Goal: Find specific page/section: Find specific page/section

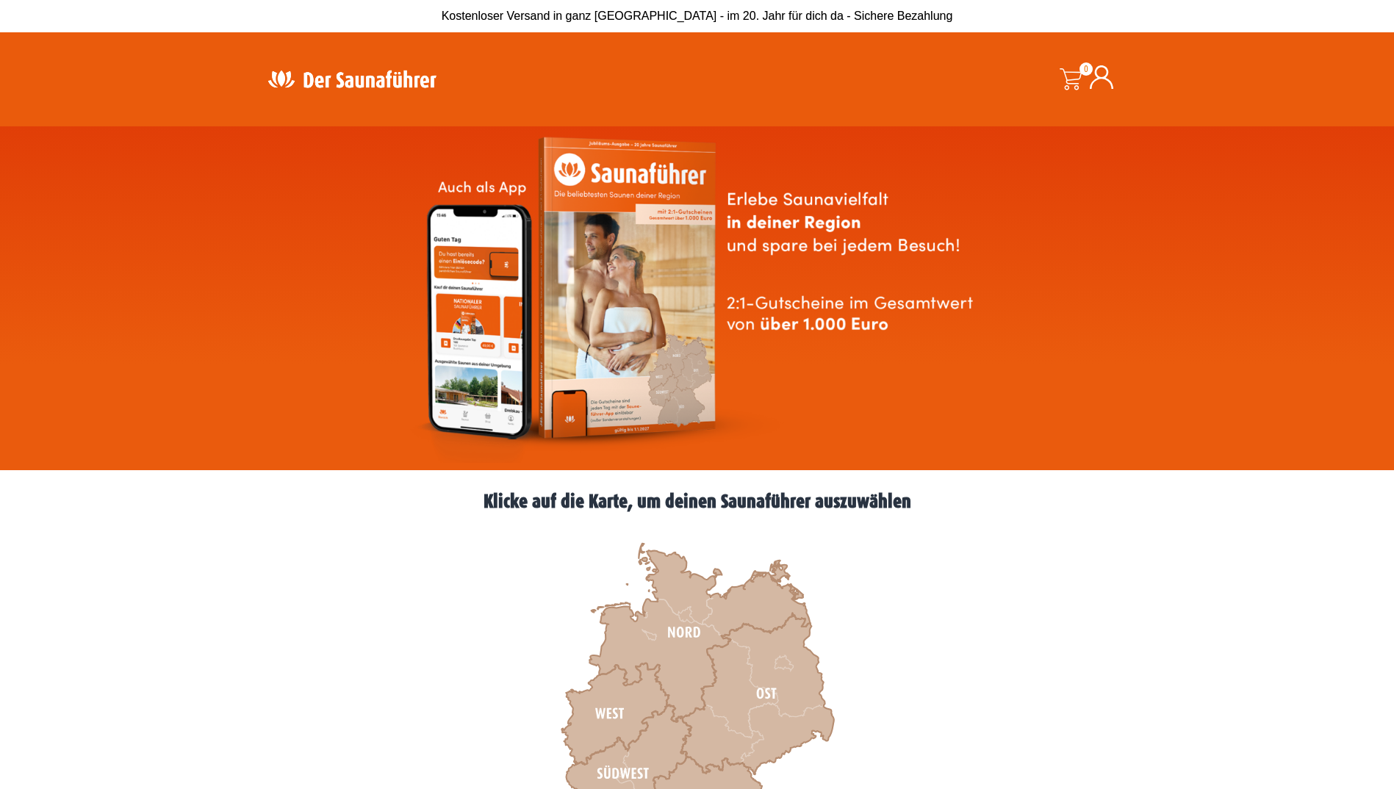
click at [334, 81] on img at bounding box center [351, 79] width 191 height 29
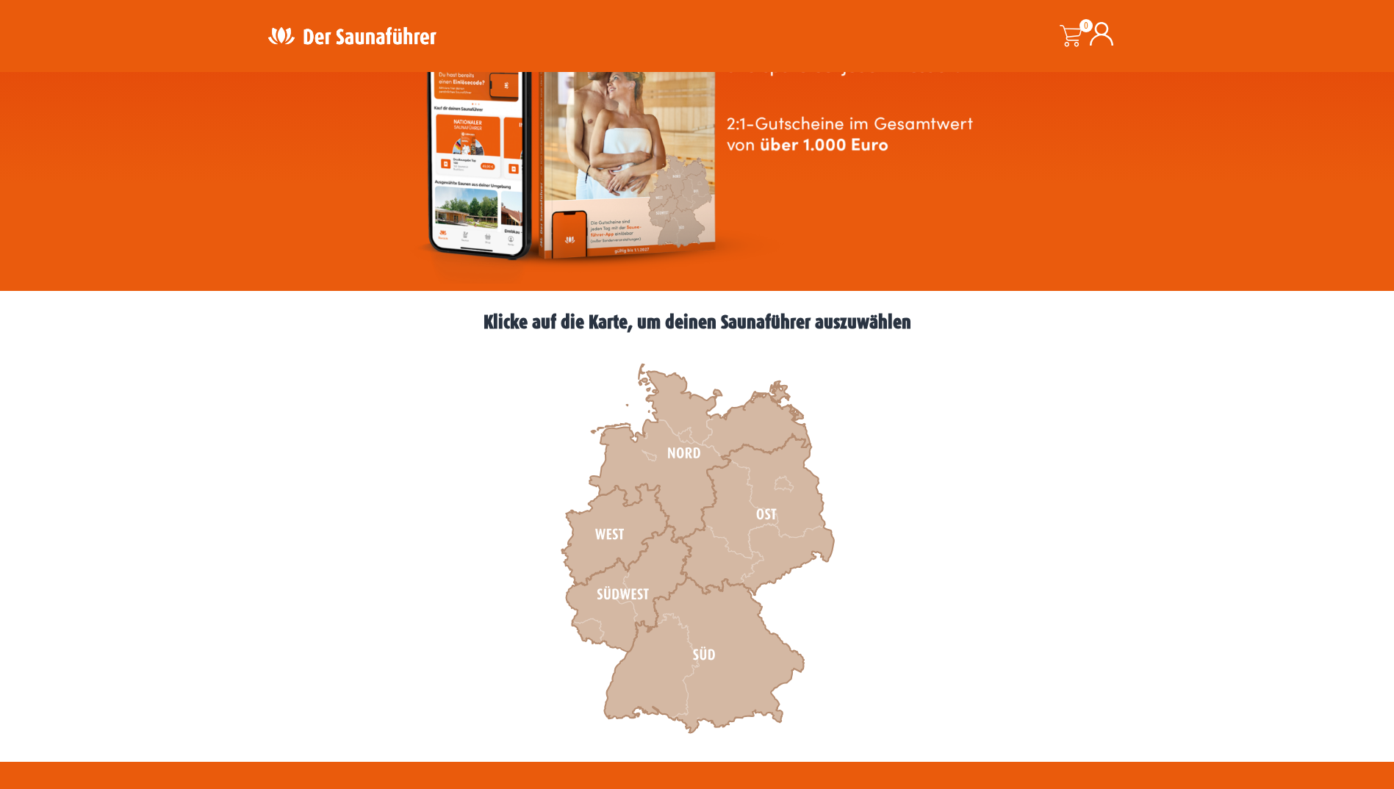
scroll to position [294, 0]
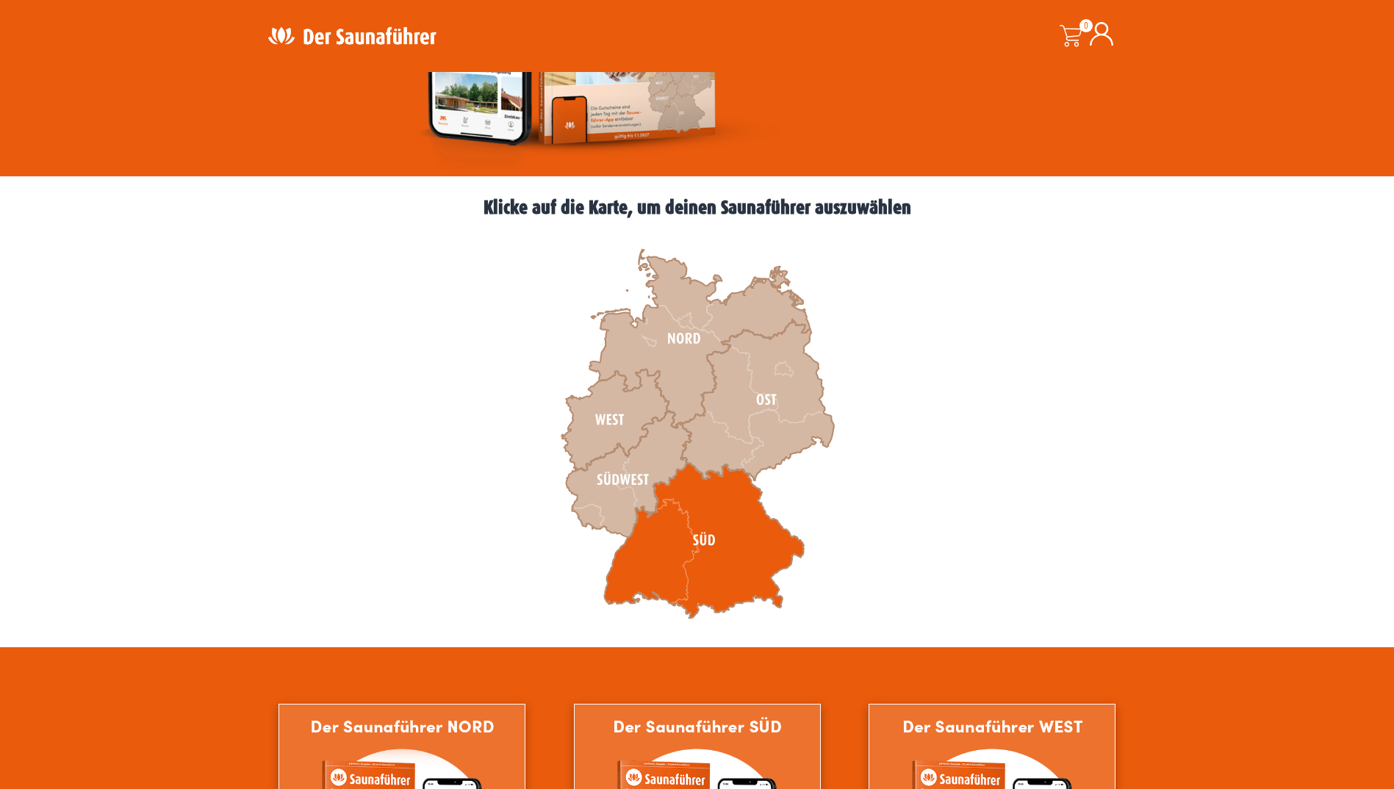
click at [686, 535] on icon at bounding box center [704, 541] width 200 height 156
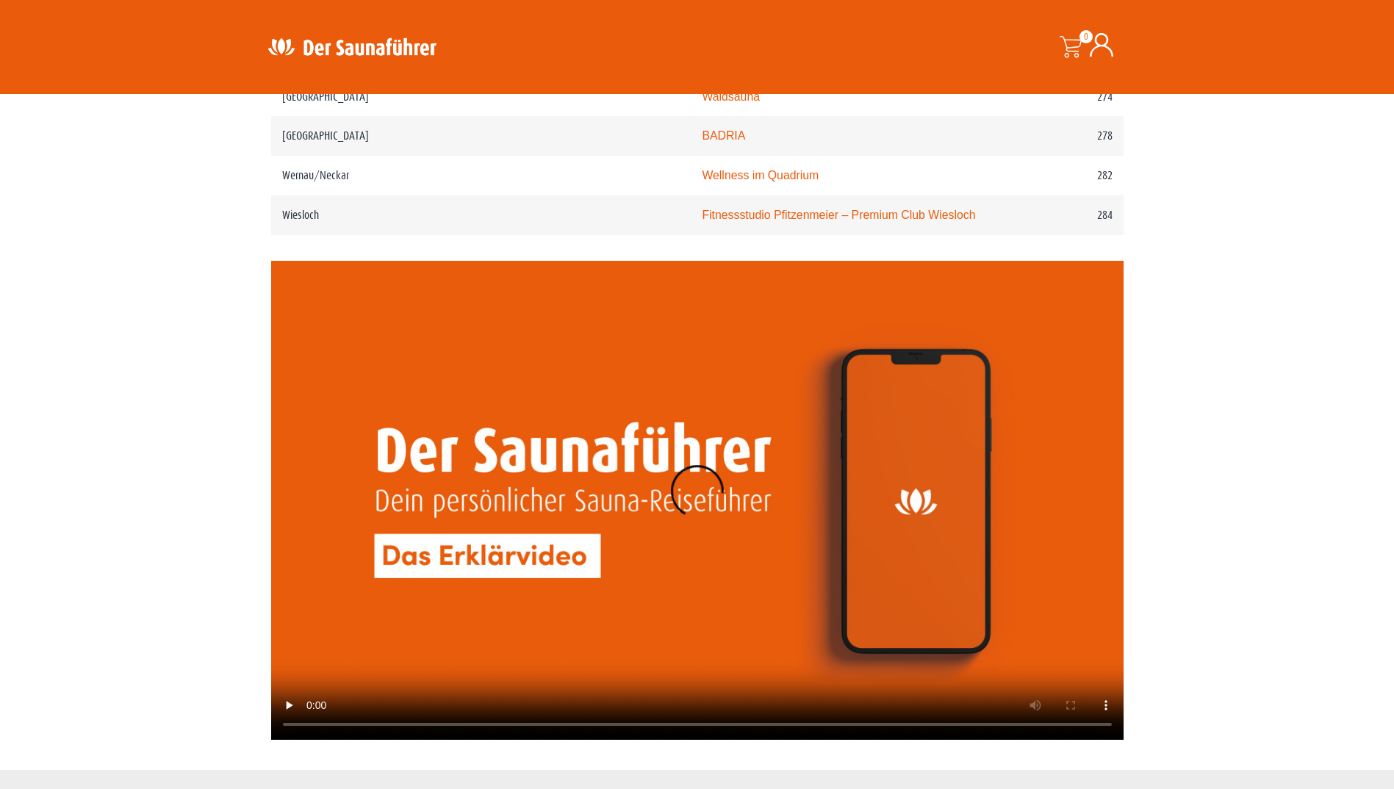
scroll to position [3788, 0]
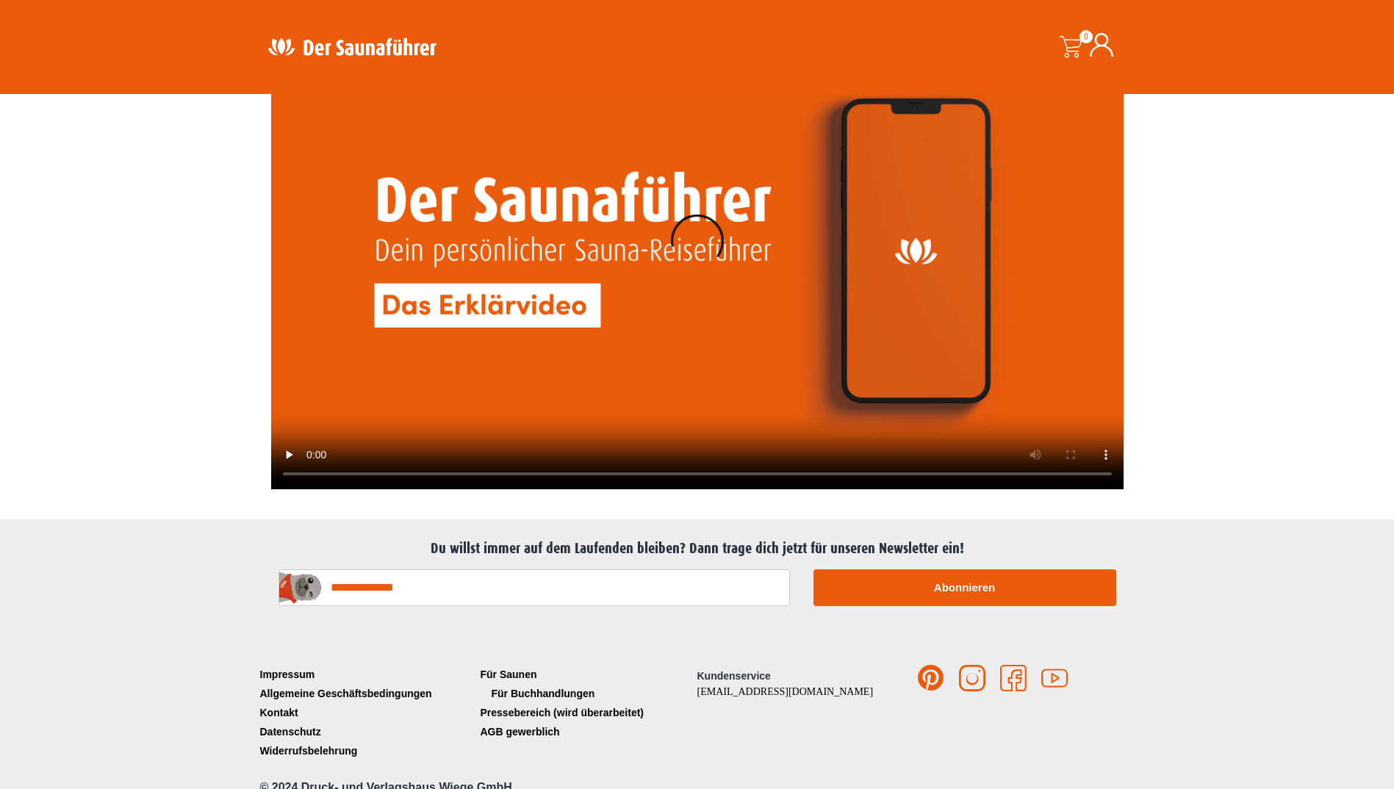
click at [502, 685] on link "Für Buchhandlungen" at bounding box center [587, 693] width 220 height 19
